Goal: Transaction & Acquisition: Purchase product/service

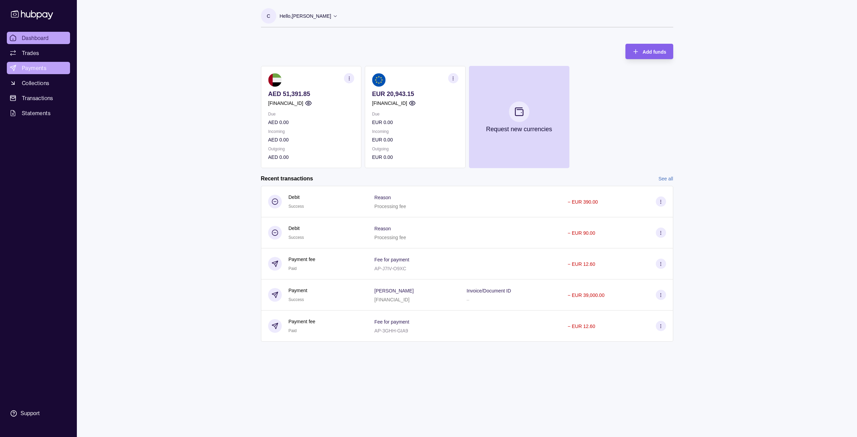
click at [33, 67] on span "Payments" at bounding box center [34, 68] width 25 height 8
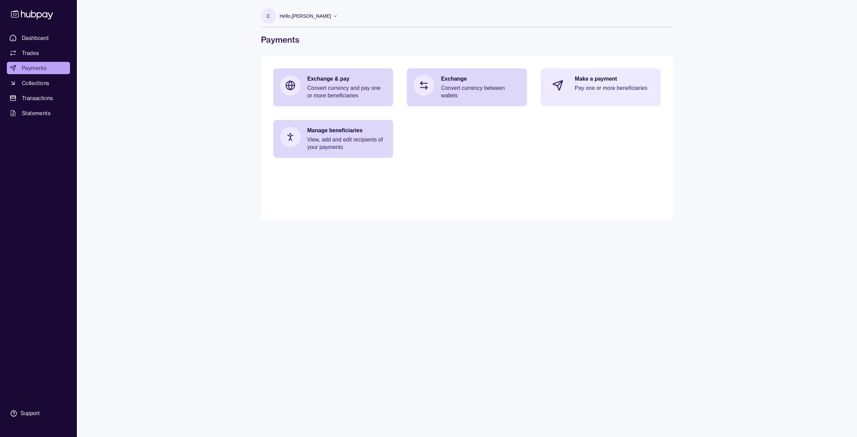
click at [595, 85] on p "Pay one or more beneficiaries" at bounding box center [614, 88] width 79 height 8
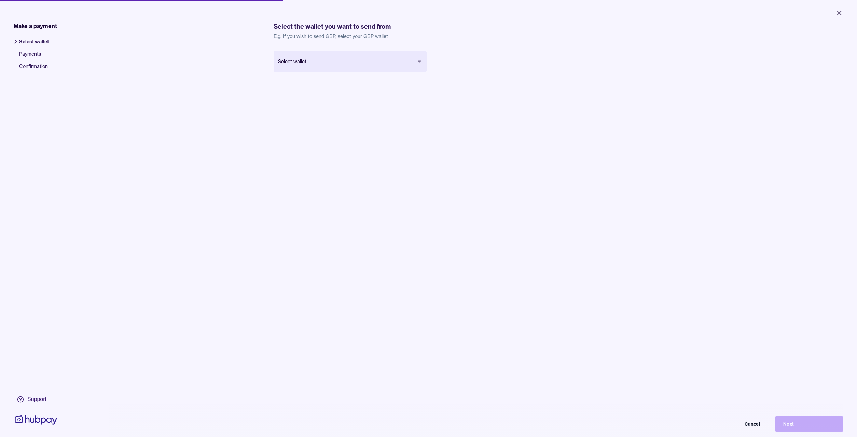
click at [422, 60] on body "Close Make a payment Select wallet Payments Confirmation Support Select the wal…" at bounding box center [428, 218] width 857 height 437
click at [793, 427] on button "Next" at bounding box center [809, 423] width 68 height 15
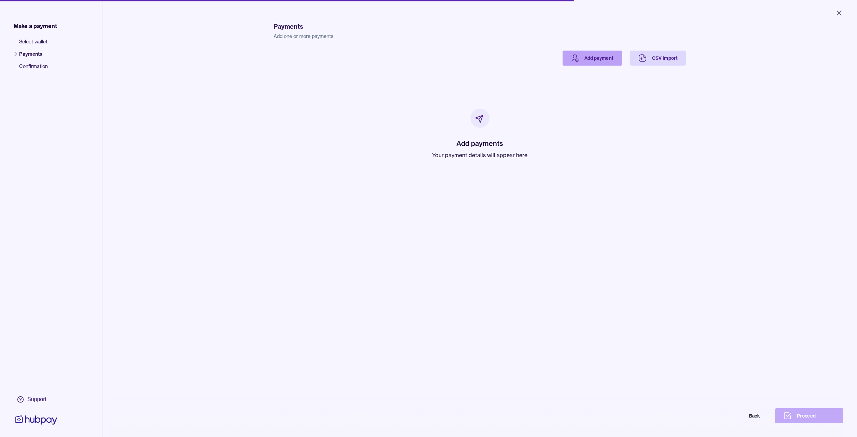
click at [591, 54] on link "Add payment" at bounding box center [592, 58] width 59 height 15
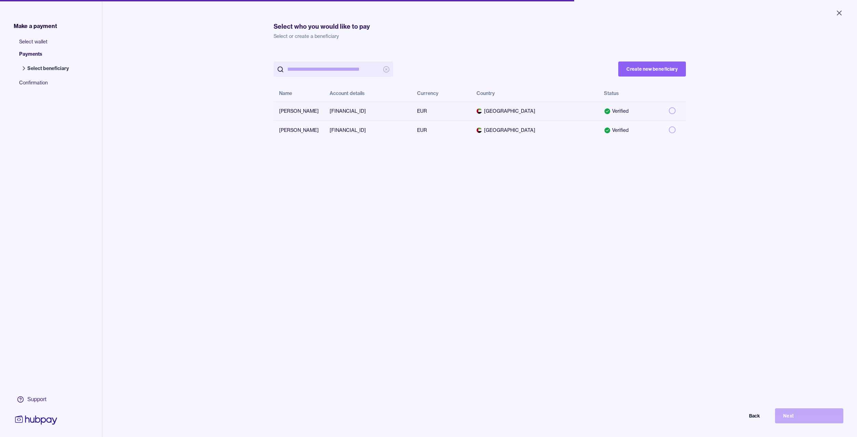
click at [672, 111] on button "button" at bounding box center [672, 110] width 7 height 7
click at [803, 416] on button "Next" at bounding box center [809, 415] width 68 height 15
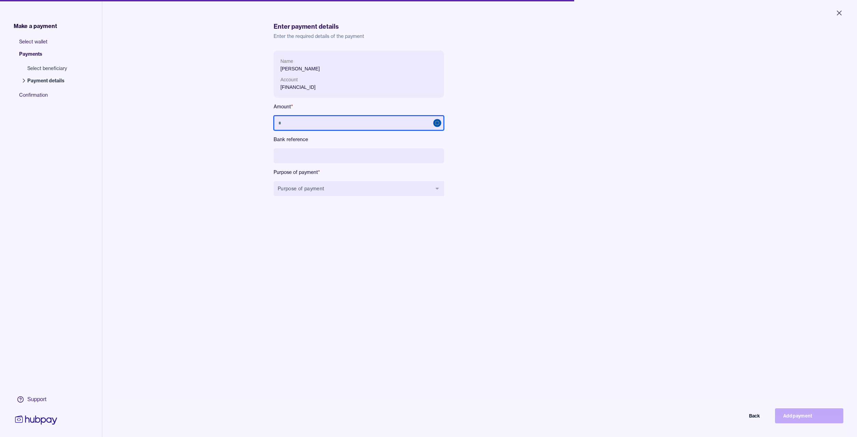
click at [299, 120] on input "text" at bounding box center [359, 122] width 170 height 15
type input "******"
click at [297, 150] on input at bounding box center [359, 155] width 170 height 15
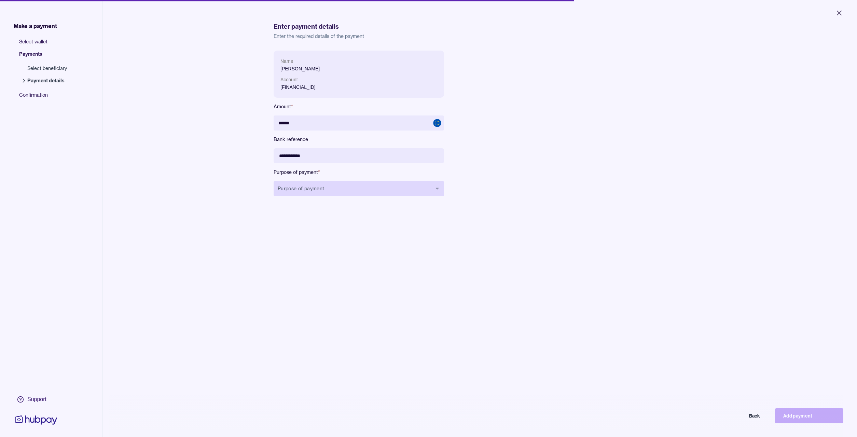
type input "**********"
click at [354, 189] on button "Purpose of payment" at bounding box center [359, 188] width 170 height 15
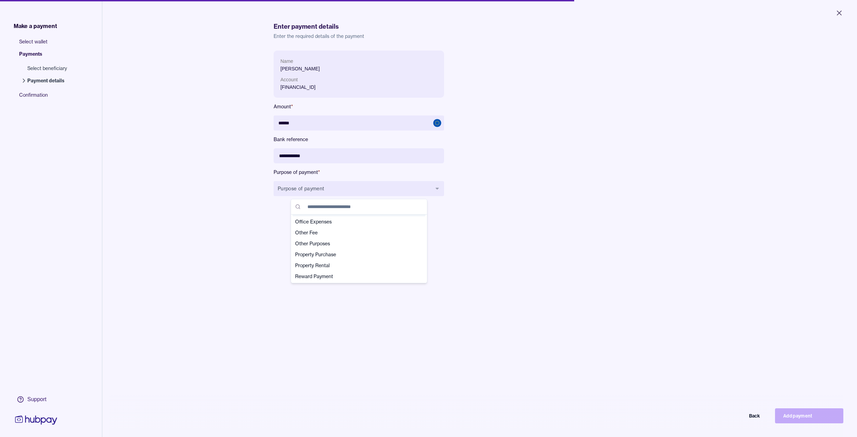
scroll to position [164, 0]
click at [313, 267] on span "Reward Payment" at bounding box center [355, 265] width 120 height 7
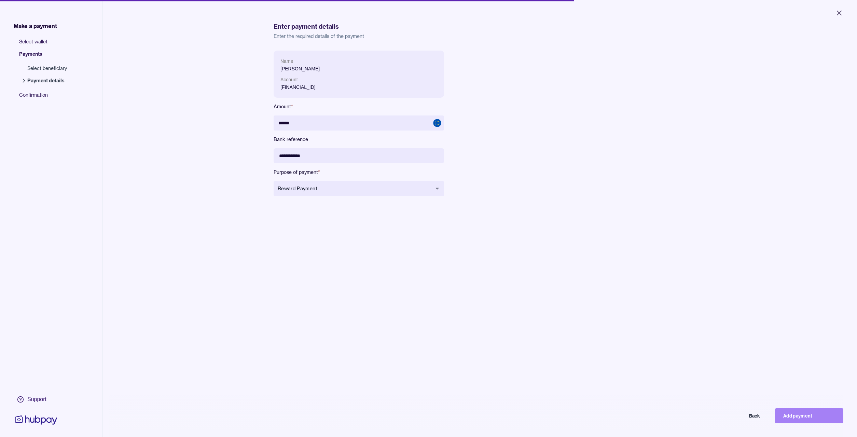
click at [804, 416] on button "Add payment" at bounding box center [809, 415] width 68 height 15
type input "*****"
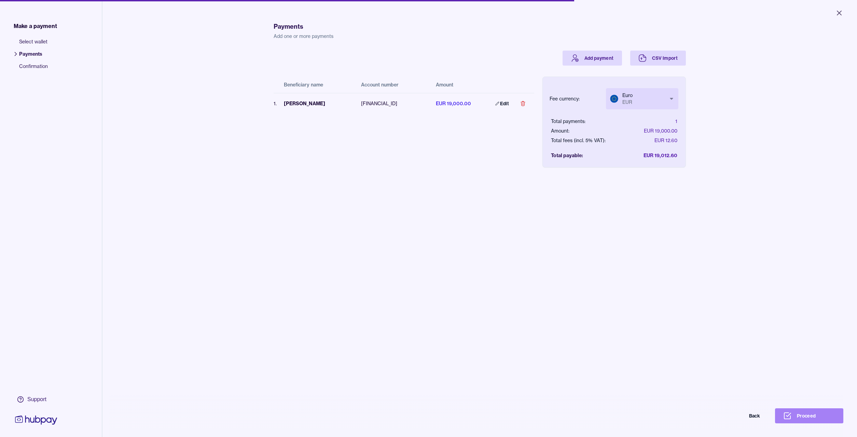
click at [805, 415] on button "Proceed" at bounding box center [809, 415] width 68 height 15
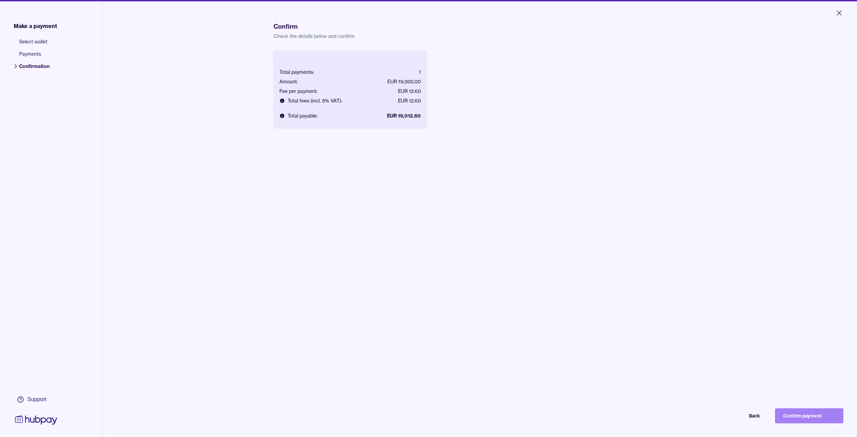
click at [807, 416] on button "Confirm payment" at bounding box center [809, 415] width 68 height 15
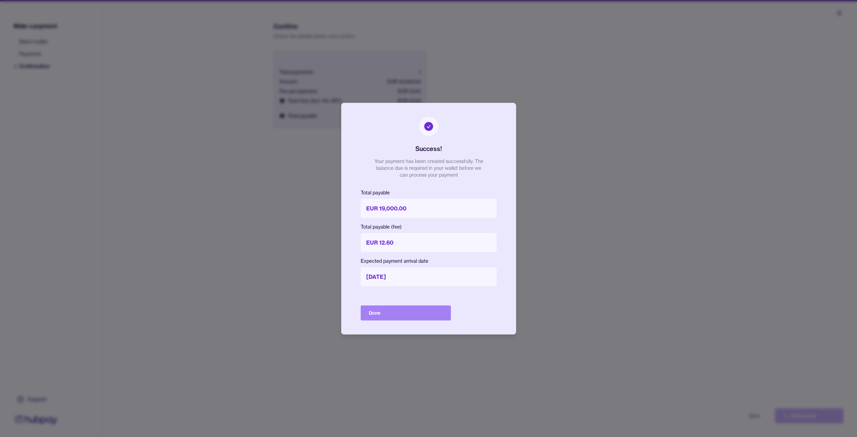
click at [379, 313] on button "Done" at bounding box center [406, 312] width 90 height 15
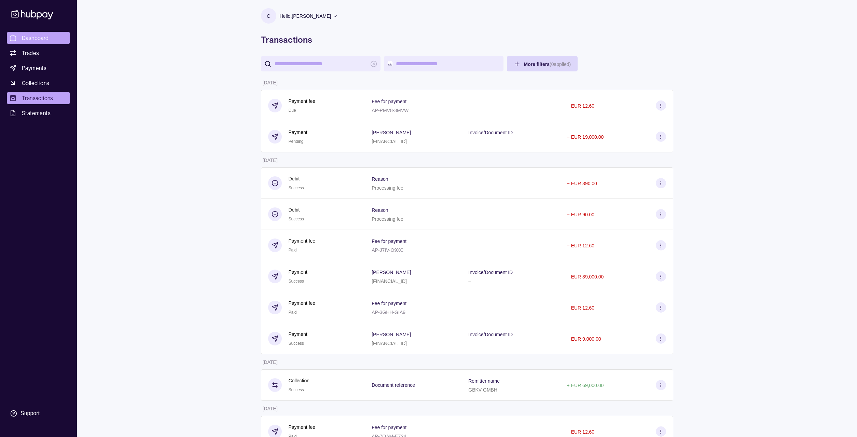
click at [28, 37] on span "Dashboard" at bounding box center [35, 38] width 27 height 8
